Goal: Complete application form: Complete application form

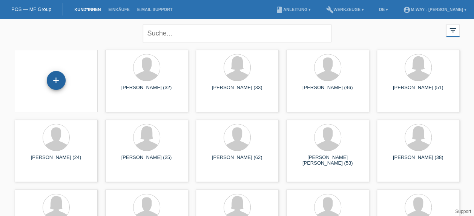
click at [52, 83] on div "+" at bounding box center [56, 80] width 19 height 19
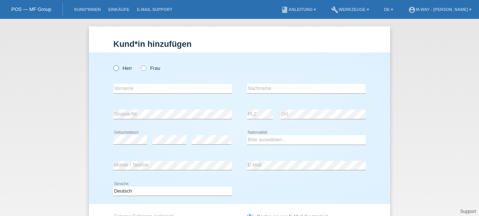
click at [112, 64] on icon at bounding box center [112, 64] width 0 height 0
click at [113, 66] on input "Herr" at bounding box center [115, 67] width 5 height 5
radio input "true"
click at [135, 87] on input "text" at bounding box center [172, 88] width 119 height 9
type input "Serkan"
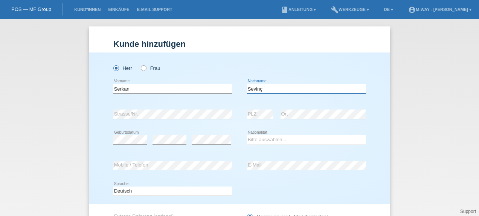
type input "Sevinç"
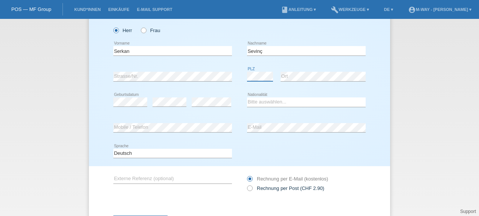
scroll to position [70, 0]
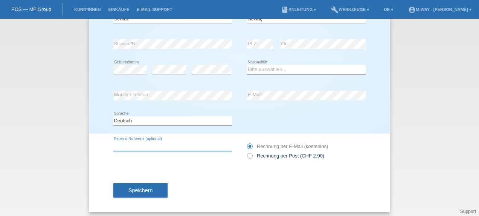
click at [149, 147] on input "text" at bounding box center [172, 145] width 119 height 9
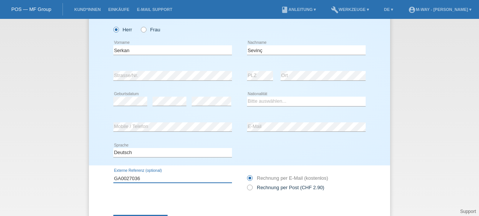
scroll to position [29, 0]
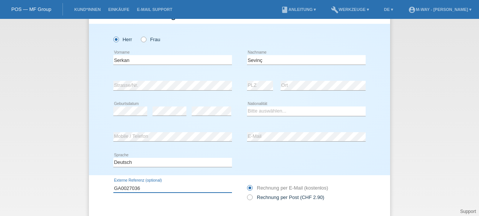
type input "GA0027036"
click at [254, 109] on select "Bitte auswählen... [GEOGRAPHIC_DATA] [GEOGRAPHIC_DATA] [GEOGRAPHIC_DATA] [GEOGR…" at bounding box center [306, 110] width 119 height 9
select select "TR"
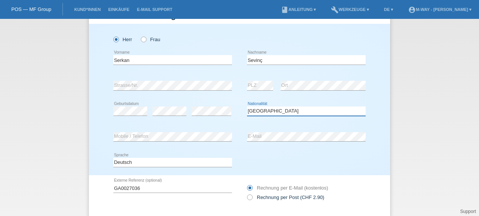
click at [247, 106] on select "Bitte auswählen... [GEOGRAPHIC_DATA] [GEOGRAPHIC_DATA] [GEOGRAPHIC_DATA] [GEOGR…" at bounding box center [306, 110] width 119 height 9
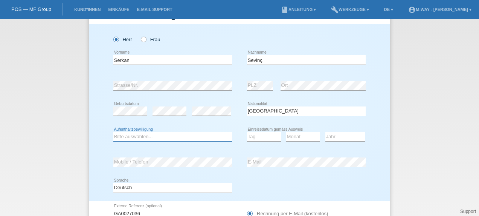
click at [208, 137] on select "Bitte auswählen... C B B - Flüchtlingsstatus Andere" at bounding box center [172, 136] width 119 height 9
select select "C"
click at [113, 132] on select "Bitte auswählen... C B B - Flüchtlingsstatus Andere" at bounding box center [172, 136] width 119 height 9
click at [270, 136] on select "Tag 01 02 03 04 05 06 07 08 09 10 11" at bounding box center [264, 136] width 34 height 9
select select "08"
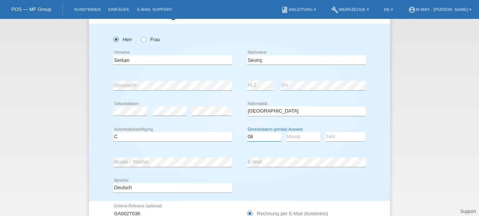
click at [247, 132] on select "Tag 01 02 03 04 05 06 07 08 09 10 11" at bounding box center [264, 136] width 34 height 9
click at [294, 137] on select "Monat 01 02 03 04 05 06 07 08 09 10 11" at bounding box center [303, 136] width 34 height 9
select select "08"
click at [286, 132] on select "Monat 01 02 03 04 05 06 07 08 09 10 11" at bounding box center [303, 136] width 34 height 9
click at [331, 136] on select "Jahr 2025 2024 2023 2022 2021 2020 2019 2018 2017 2016 2015 2014 2013 2012 2011…" at bounding box center [346, 136] width 40 height 9
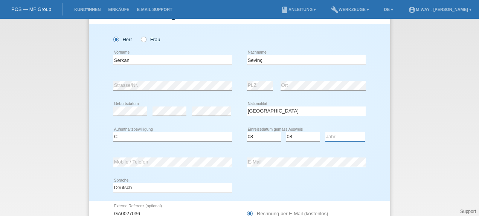
select select "1988"
click at [326, 132] on select "Jahr 2025 2024 2023 2022 2021 2020 2019 2018 2017 2016 2015 2014 2013 2012 2011…" at bounding box center [346, 136] width 40 height 9
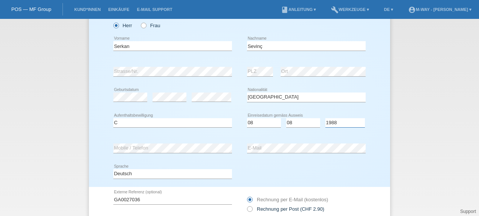
scroll to position [42, 0]
click at [377, 69] on div "[PERSON_NAME] Frau [GEOGRAPHIC_DATA] error Vorname C" at bounding box center [240, 98] width 302 height 177
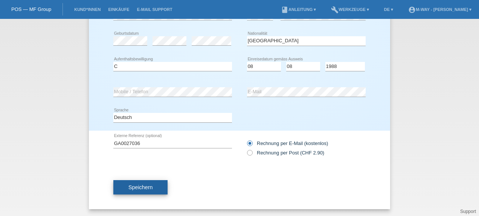
click at [130, 185] on span "Speichern" at bounding box center [141, 187] width 24 height 6
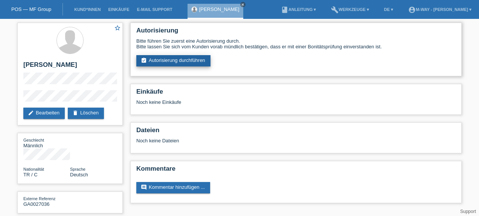
click at [189, 63] on link "assignment_turned_in Autorisierung durchführen" at bounding box center [173, 60] width 74 height 11
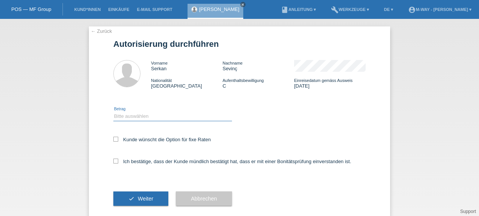
click at [166, 116] on select "Bitte auswählen CHF 1.00 - CHF 499.00 CHF 500.00 - CHF 1'999.00 CHF 2'000.00 - …" at bounding box center [172, 116] width 119 height 9
select select "3"
click at [113, 112] on select "Bitte auswählen CHF 1.00 - CHF 499.00 CHF 500.00 - CHF 1'999.00 CHF 2'000.00 - …" at bounding box center [172, 116] width 119 height 9
click at [114, 159] on icon at bounding box center [115, 160] width 5 height 5
click at [114, 159] on input "Ich bestätige, dass der Kunde mündlich bestätigt hat, dass er mit einer Bonität…" at bounding box center [115, 160] width 5 height 5
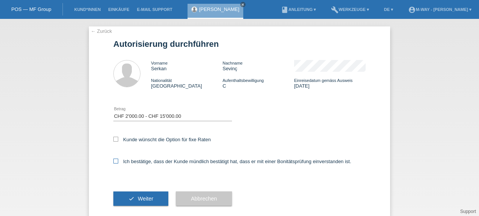
checkbox input "true"
click at [138, 197] on span "Weiter" at bounding box center [145, 198] width 15 height 6
